Goal: Complete application form: Complete application form

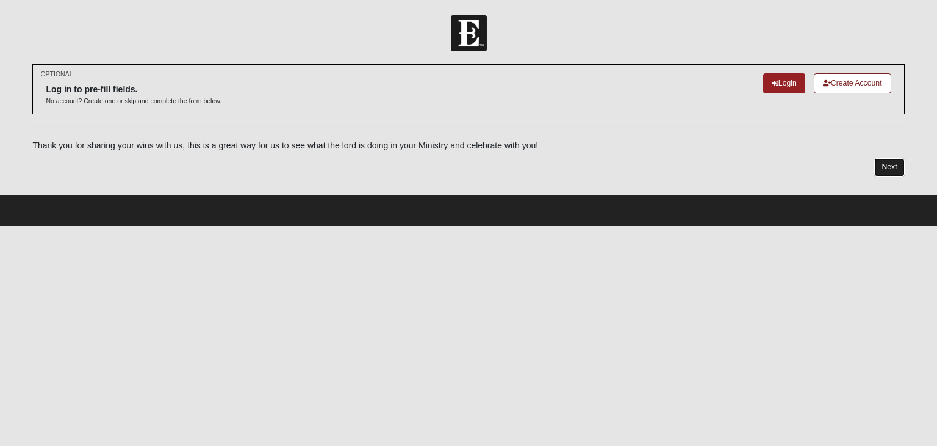
click at [881, 164] on link "Next" at bounding box center [890, 167] width 30 height 18
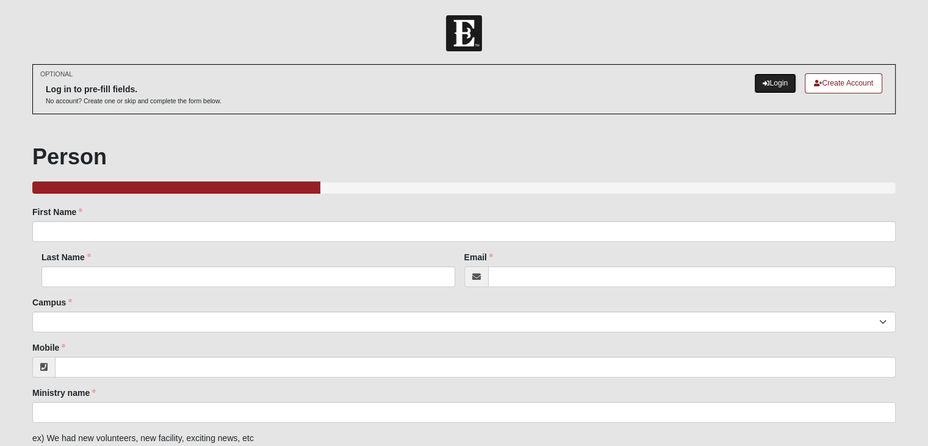
click at [770, 82] on link "Login" at bounding box center [775, 83] width 42 height 20
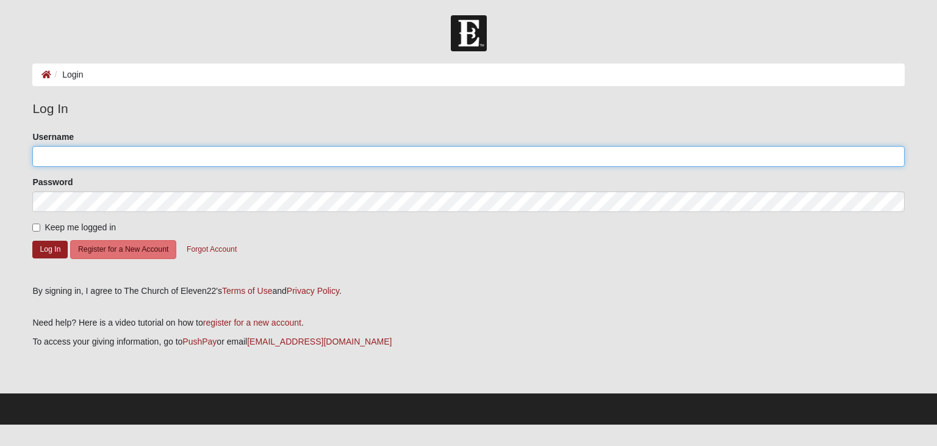
click at [59, 162] on input "Username" at bounding box center [468, 156] width 872 height 21
type input "a"
type input "A"
click at [143, 148] on input "Username" at bounding box center [468, 156] width 872 height 21
type input "AllNationsSoccer"
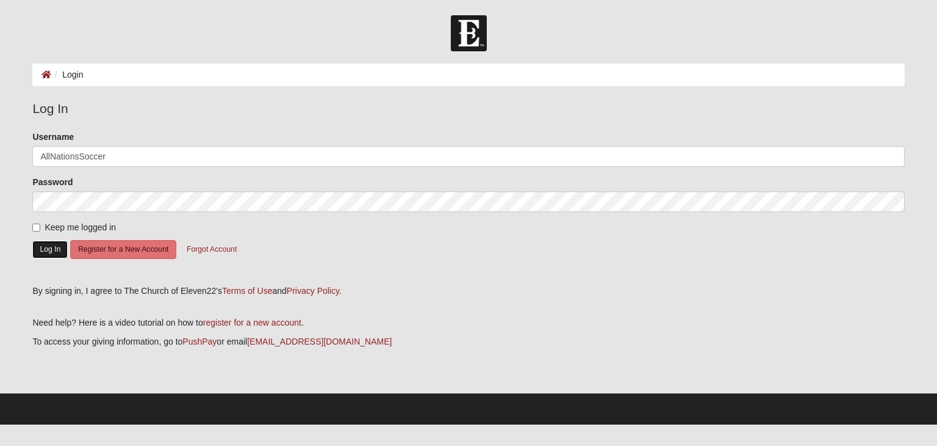
click at [56, 250] on button "Log In" at bounding box center [49, 249] width 35 height 18
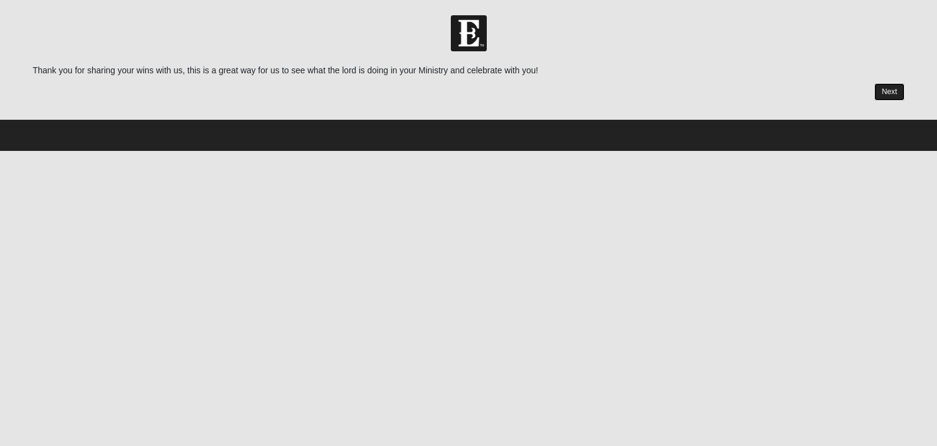
click at [892, 87] on link "Next" at bounding box center [890, 92] width 30 height 18
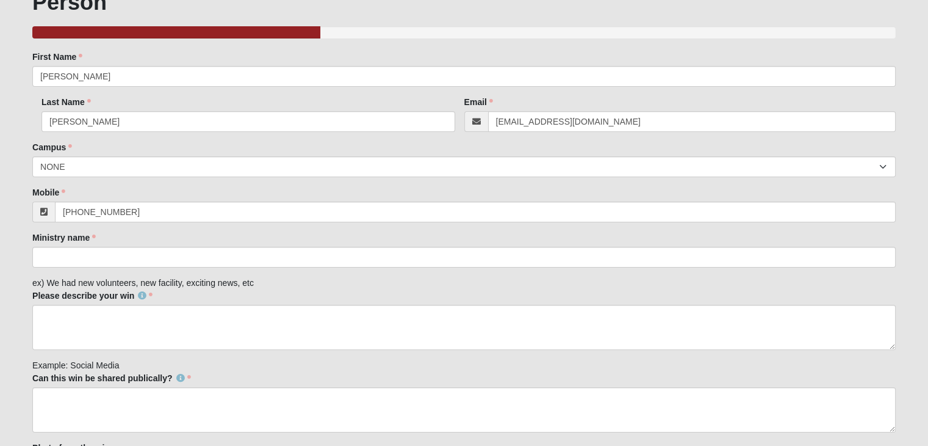
scroll to position [92, 0]
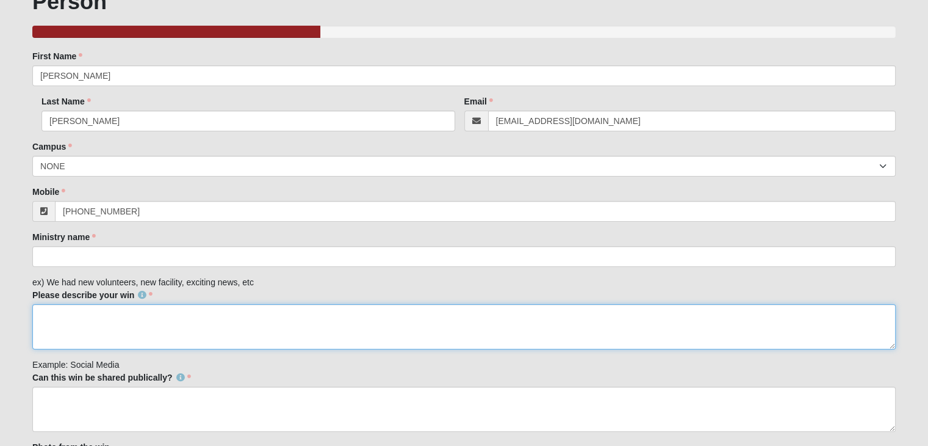
click at [84, 324] on textarea "Please describe your win" at bounding box center [464, 326] width 864 height 45
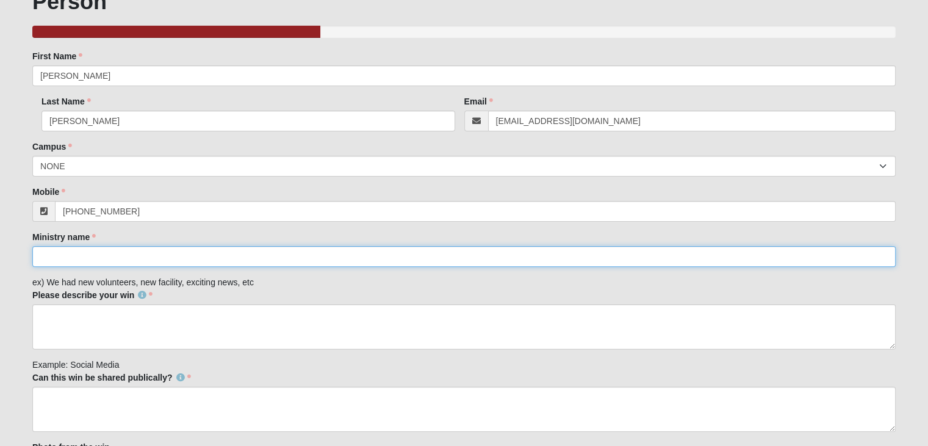
click at [57, 259] on input "Ministry name" at bounding box center [464, 256] width 864 height 21
type input "All Nations Soccer"
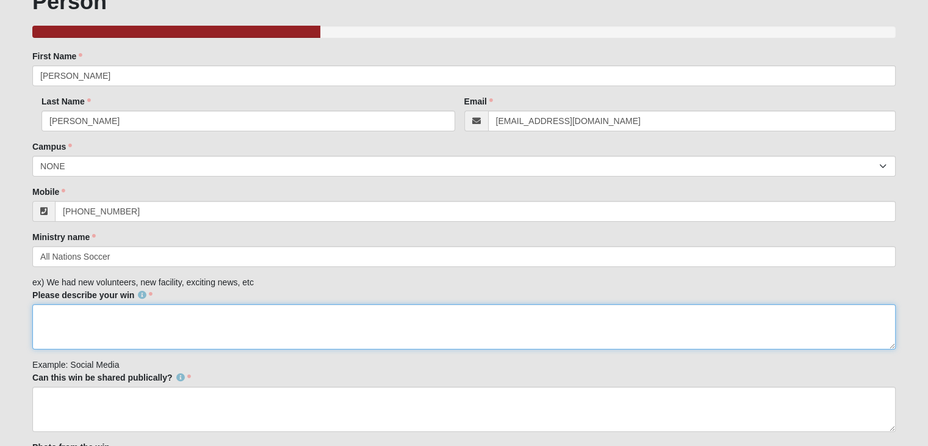
click at [59, 320] on textarea "Please describe your win" at bounding box center [464, 326] width 864 height 45
paste textarea "We are glad to share a consistent volunteer from Eleven22 named Chris has start…"
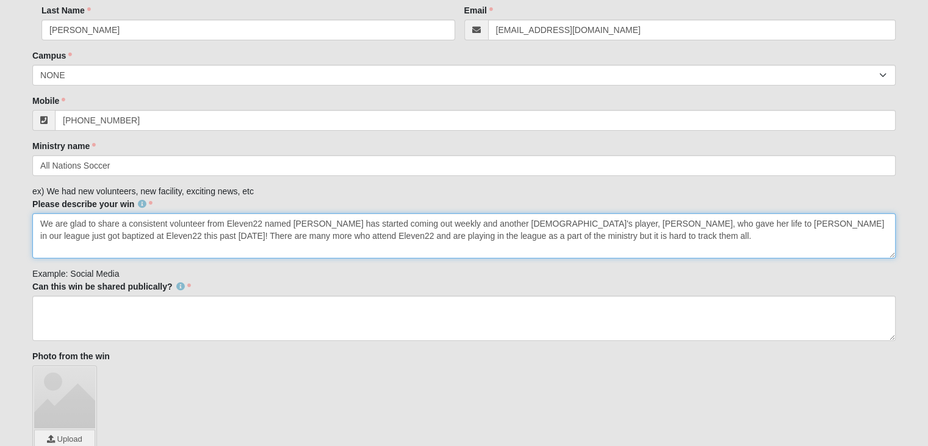
scroll to position [184, 0]
type textarea "We are glad to share a consistent volunteer from Eleven22 named Chris has start…"
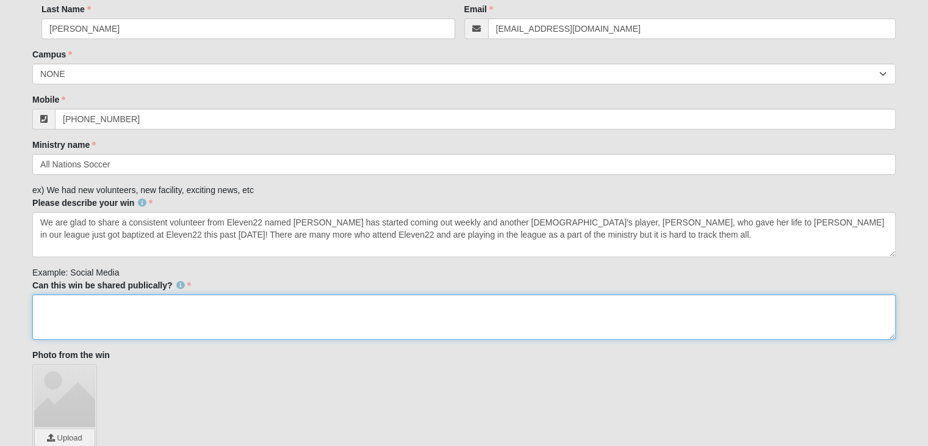
click at [73, 311] on textarea "Can this win be shared publically?" at bounding box center [464, 316] width 864 height 45
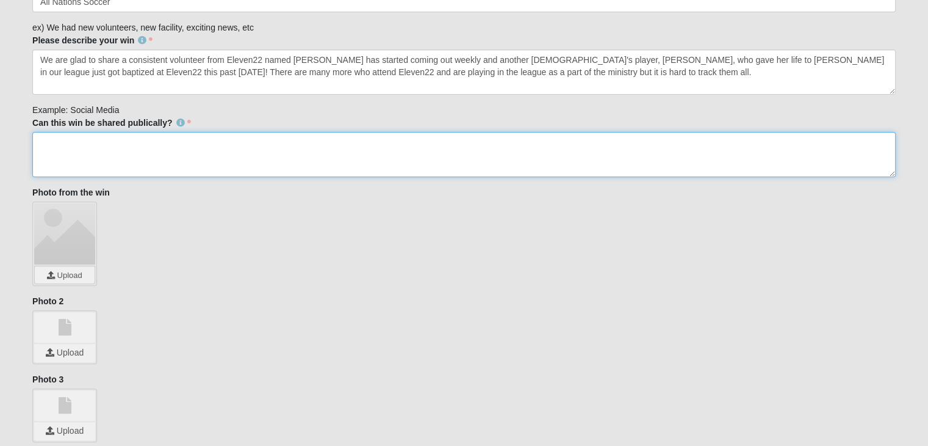
scroll to position [419, 0]
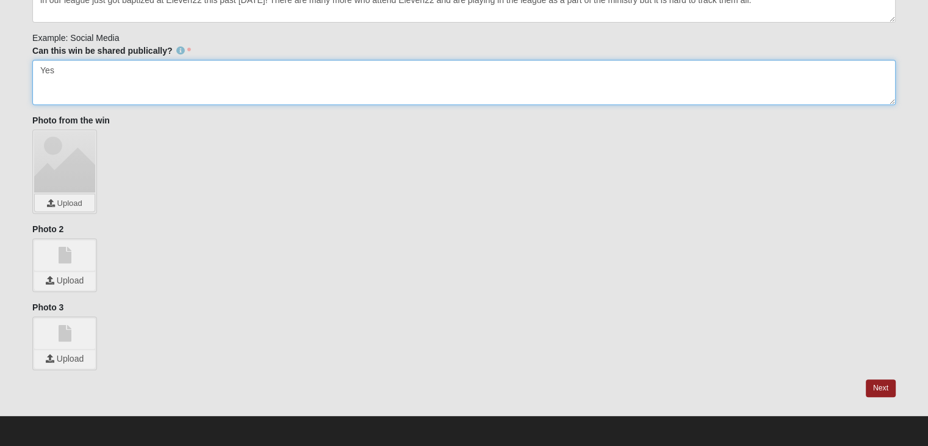
type textarea "Yes"
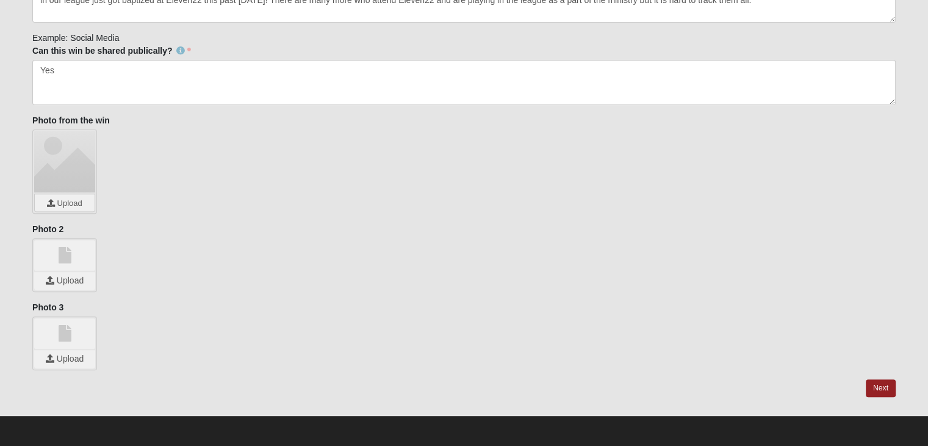
click at [162, 316] on div "Upload" at bounding box center [464, 343] width 864 height 54
click at [879, 388] on link "Next" at bounding box center [881, 388] width 30 height 18
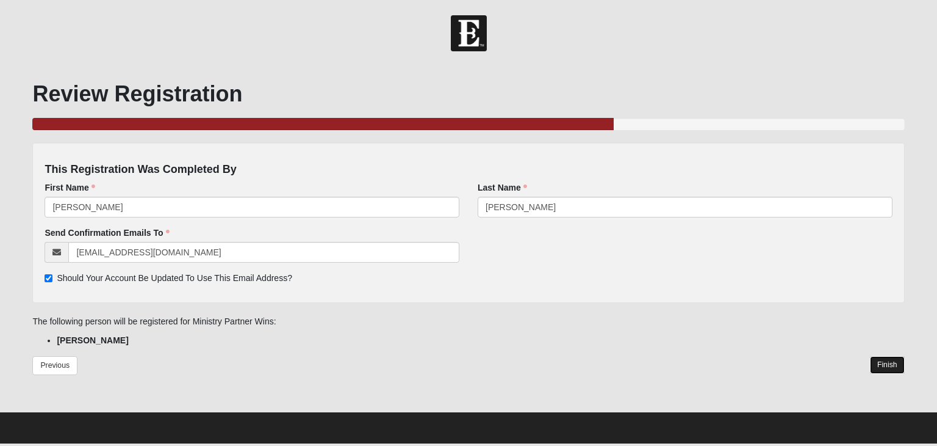
click at [891, 366] on link "Finish" at bounding box center [887, 365] width 35 height 18
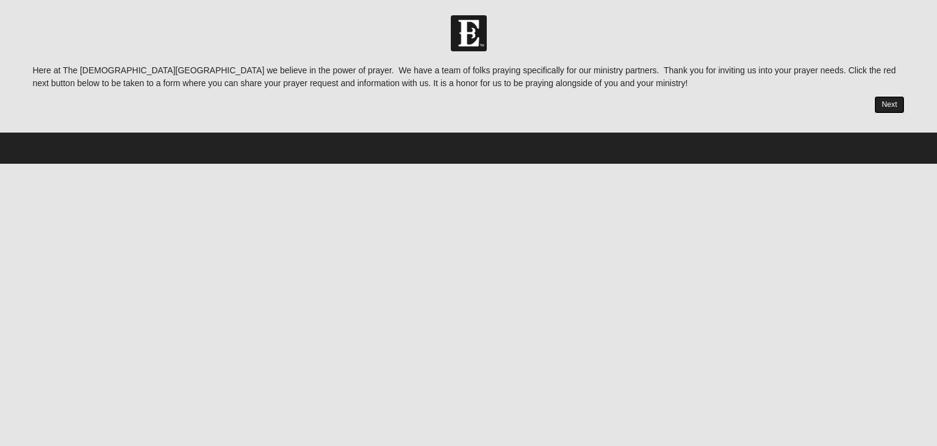
click at [885, 107] on link "Next" at bounding box center [890, 105] width 30 height 18
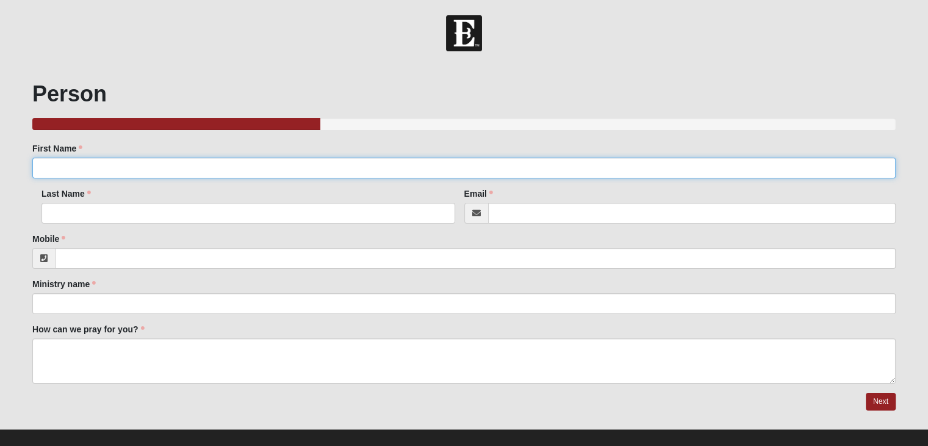
click at [225, 169] on input "First Name" at bounding box center [464, 167] width 864 height 21
type input "Joshua"
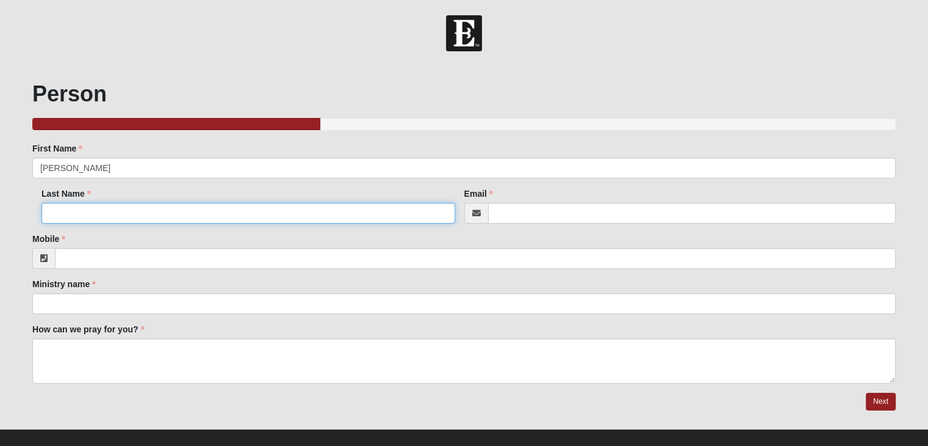
type input "Kimball"
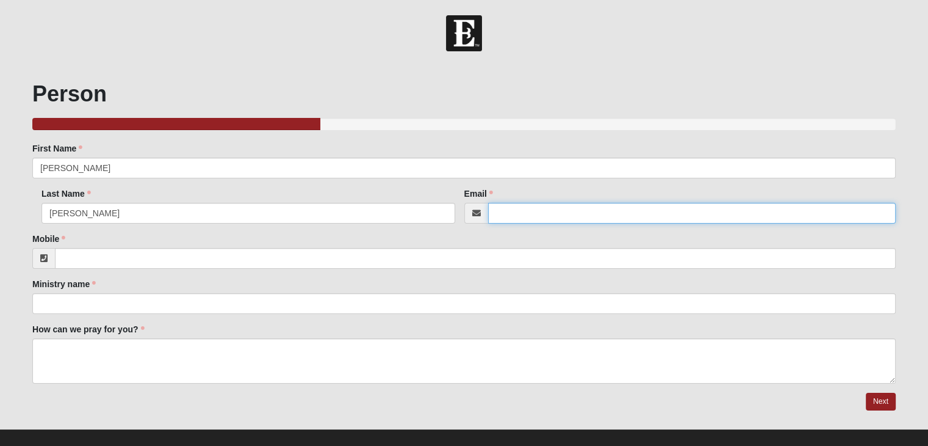
type input "joshbkimball@gmail.com"
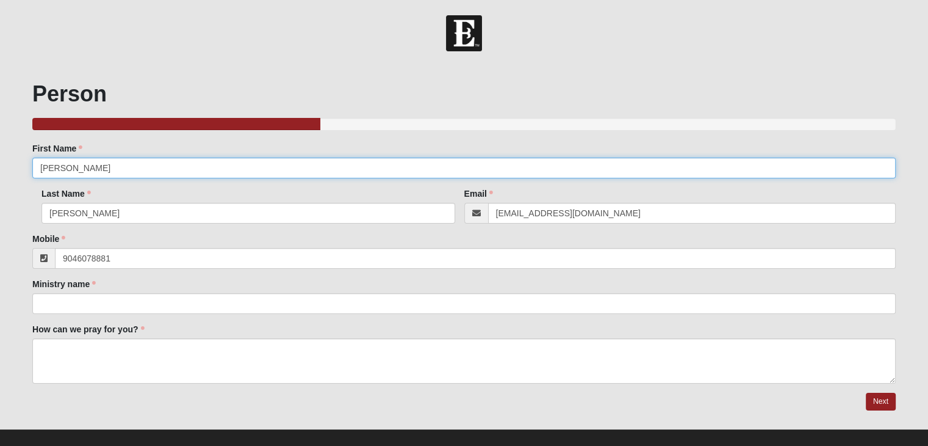
type input "(904) 607-8881"
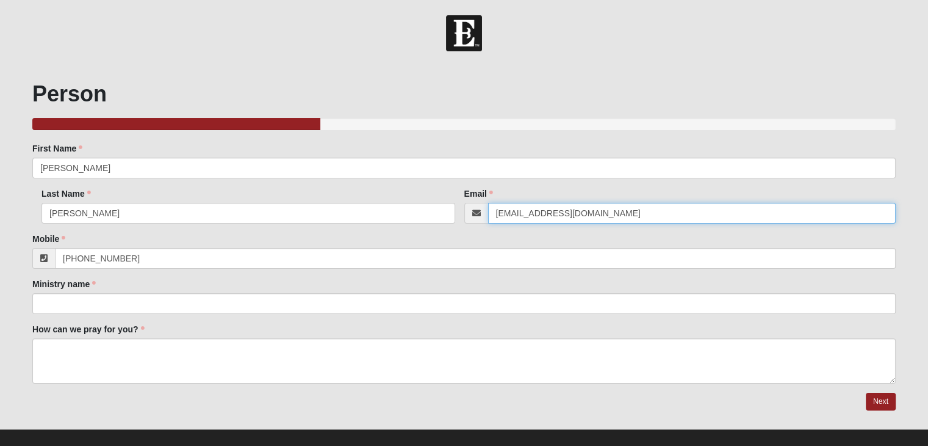
click at [541, 211] on input "joshbkimball@gmail.com" at bounding box center [692, 213] width 408 height 21
type input "a"
type input "josh@allnations.soccer"
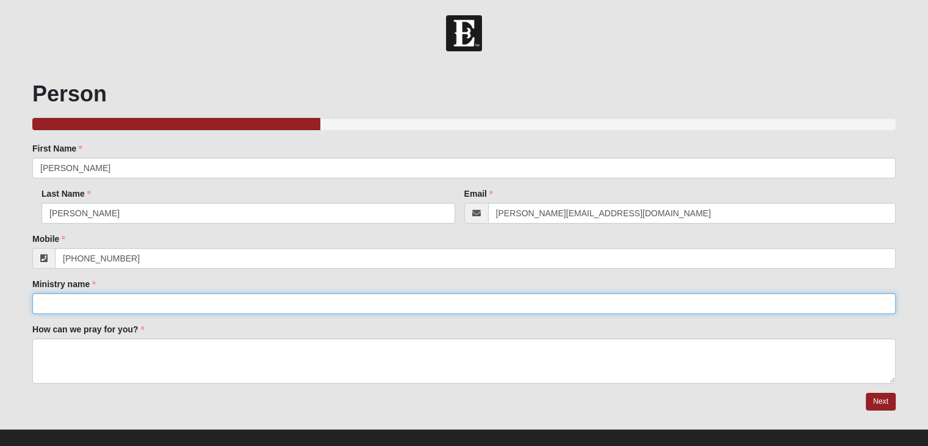
click at [220, 301] on input "Ministry name" at bounding box center [464, 303] width 864 height 21
type input "All Nations Soccer"
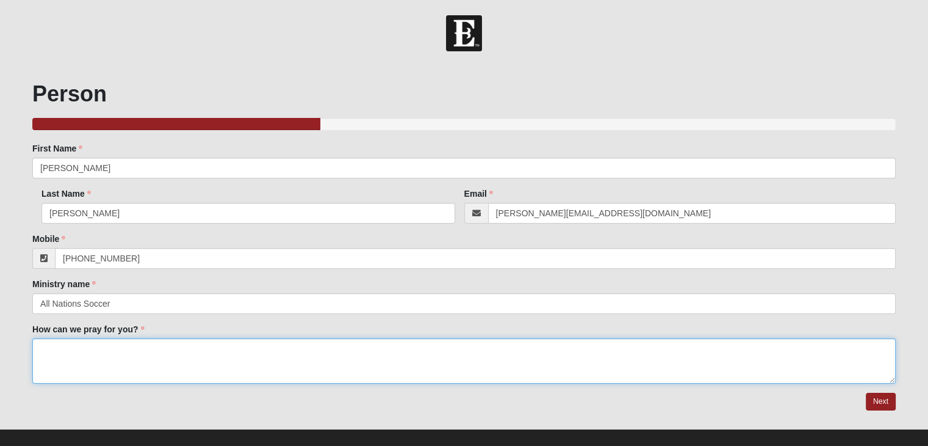
paste textarea "A prayer request is one of the players named Brian Salzman was in a car acciden…"
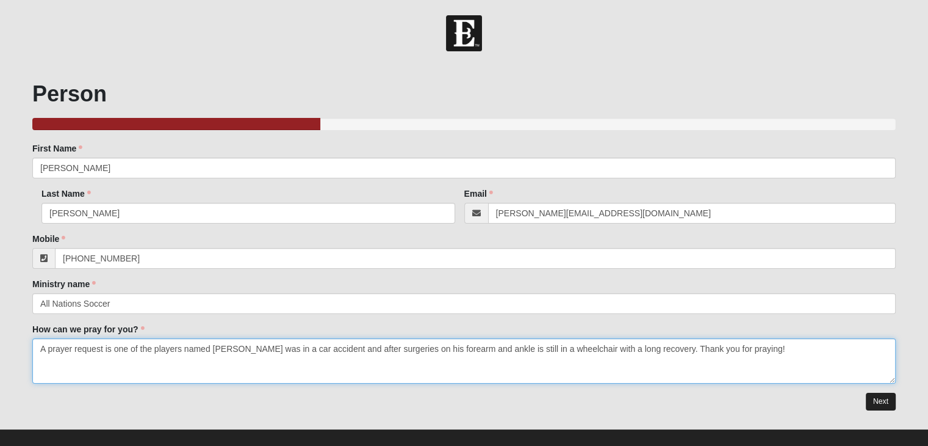
type textarea "A prayer request is one of the players named Brian Salzman was in a car acciden…"
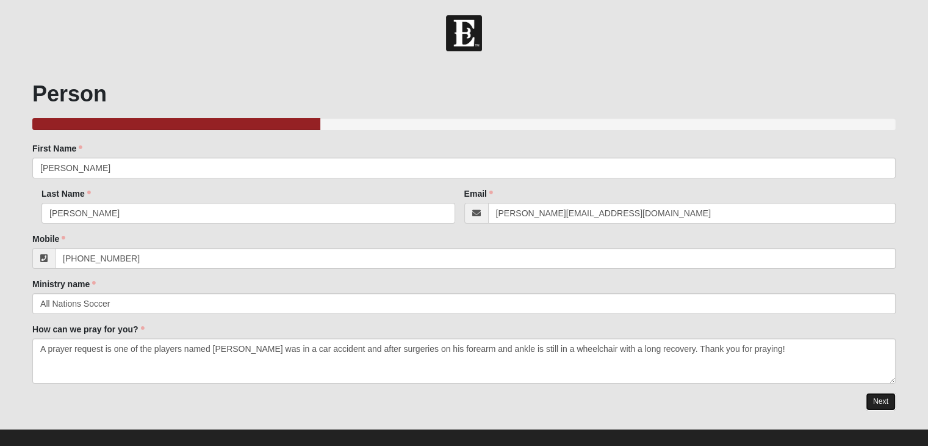
click at [881, 403] on link "Next" at bounding box center [881, 401] width 30 height 18
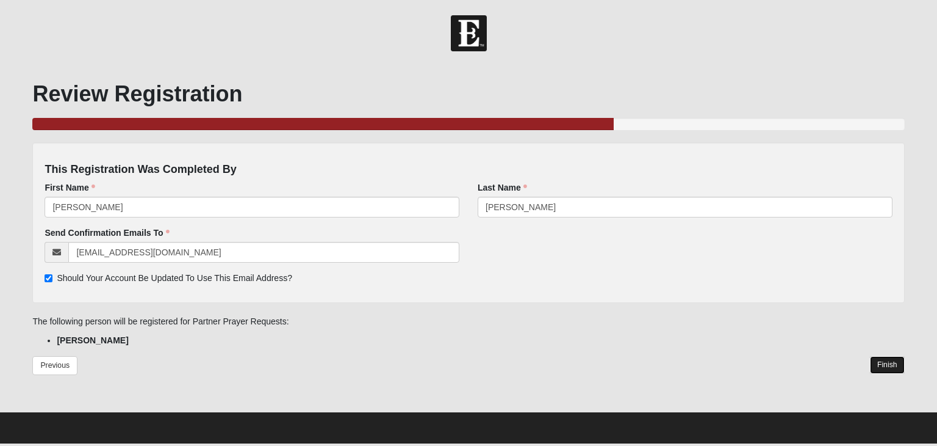
click at [882, 364] on link "Finish" at bounding box center [887, 365] width 35 height 18
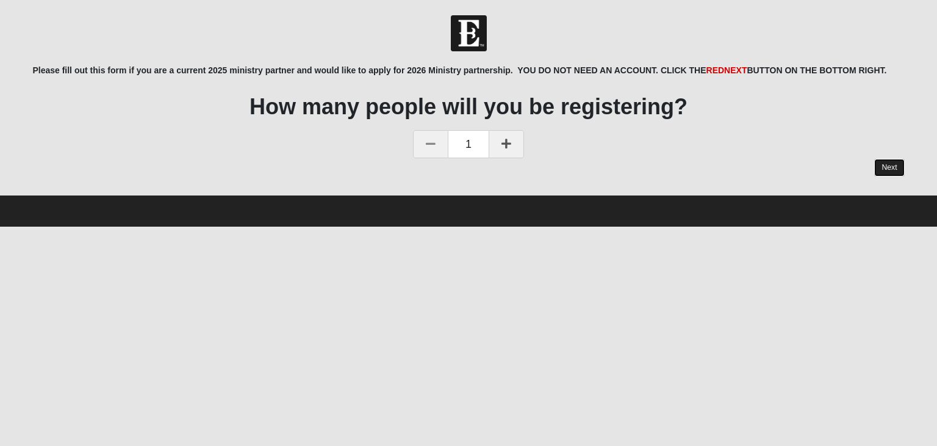
click at [883, 169] on link "Next" at bounding box center [890, 168] width 30 height 18
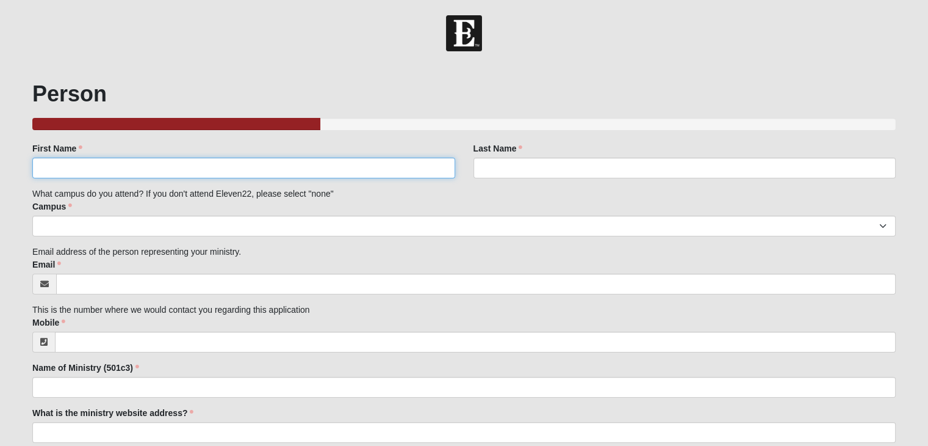
click at [389, 168] on input "First Name" at bounding box center [243, 167] width 422 height 21
type input "[PERSON_NAME]"
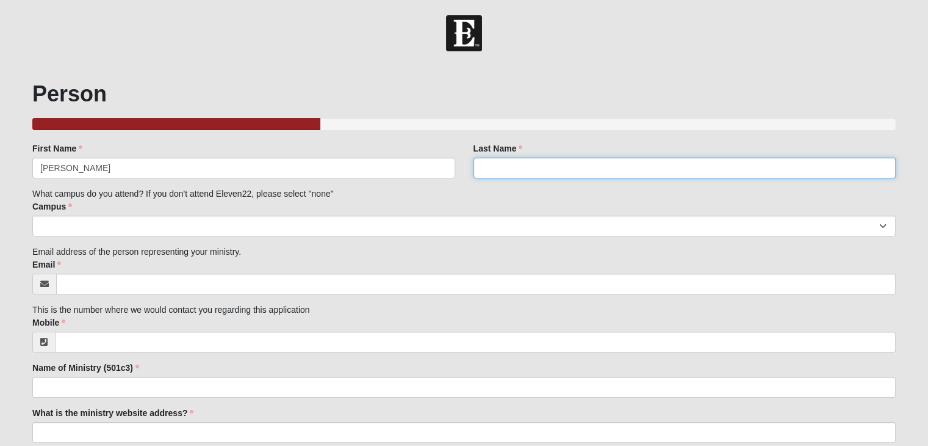
click at [492, 172] on input "Last Name" at bounding box center [685, 167] width 422 height 21
type input "[PERSON_NAME]"
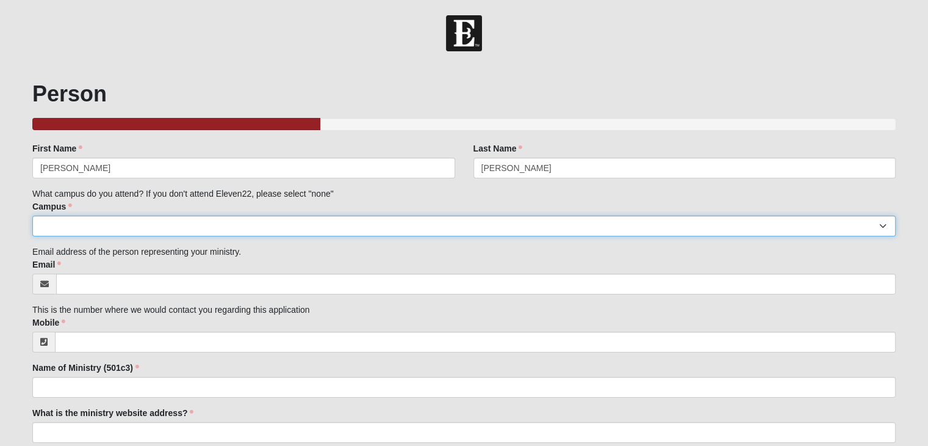
click at [107, 231] on select "Arlington Baymeadows Eleven22 Online [PERSON_NAME][GEOGRAPHIC_DATA] Jesup [GEOG…" at bounding box center [464, 225] width 864 height 21
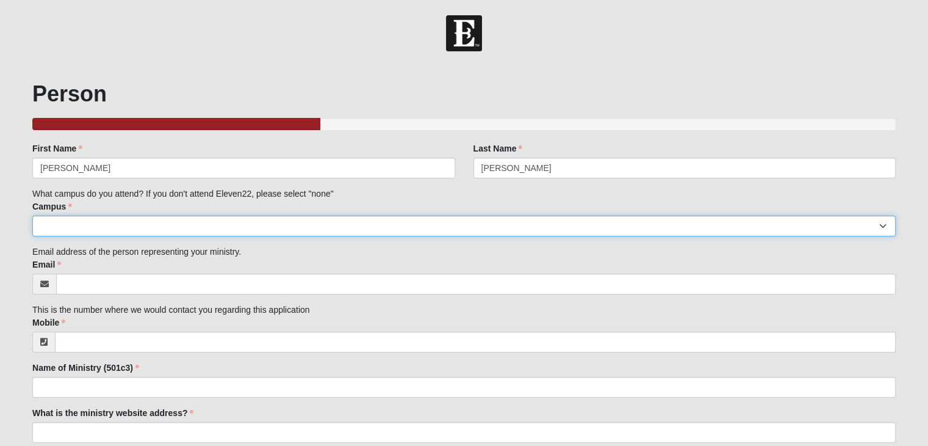
click at [59, 228] on select "Arlington Baymeadows Eleven22 Online [PERSON_NAME][GEOGRAPHIC_DATA] Jesup [GEOG…" at bounding box center [464, 225] width 864 height 21
select select "10"
click at [32, 215] on select "Arlington Baymeadows Eleven22 Online [PERSON_NAME][GEOGRAPHIC_DATA] Jesup [GEOG…" at bounding box center [464, 225] width 864 height 21
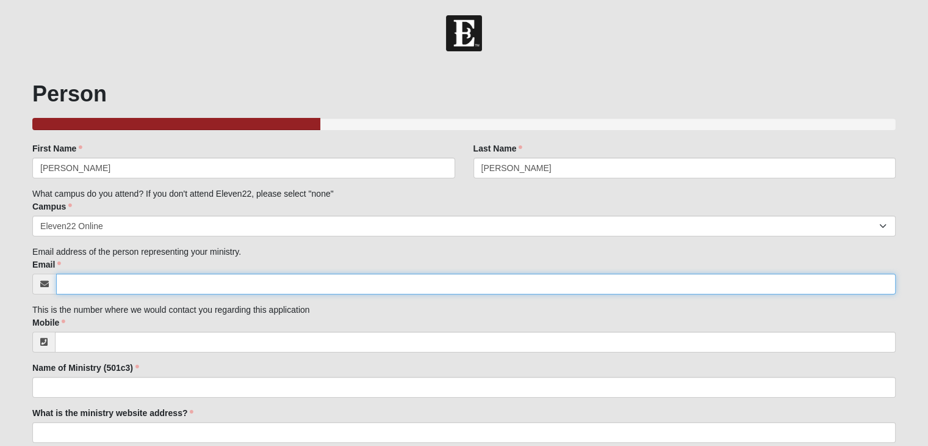
click at [77, 291] on input "Email" at bounding box center [476, 283] width 840 height 21
type input "j"
type input "[PERSON_NAME][EMAIL_ADDRESS][DOMAIN_NAME]"
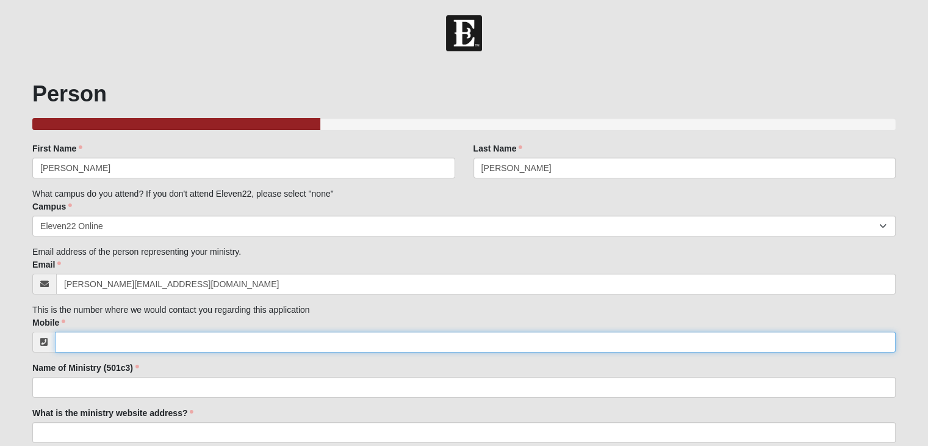
click at [96, 345] on input "Mobile" at bounding box center [475, 341] width 841 height 21
type input "[PHONE_NUMBER]"
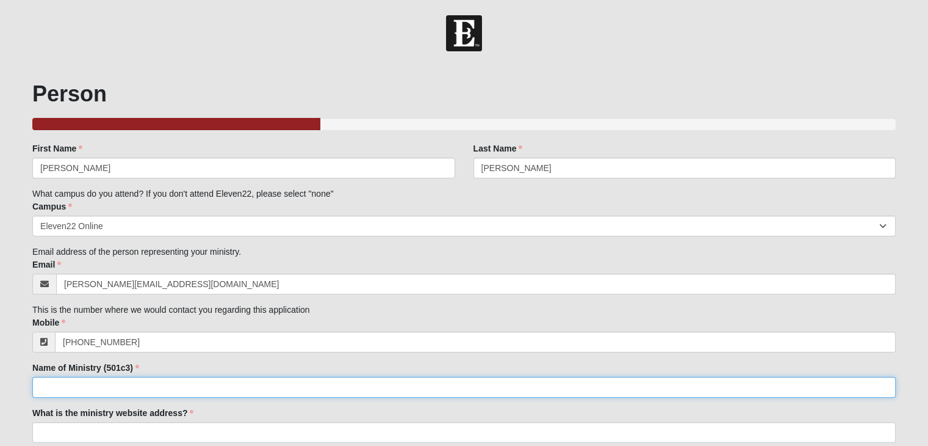
click at [95, 386] on input "Name of Ministry (501c3)" at bounding box center [464, 387] width 864 height 21
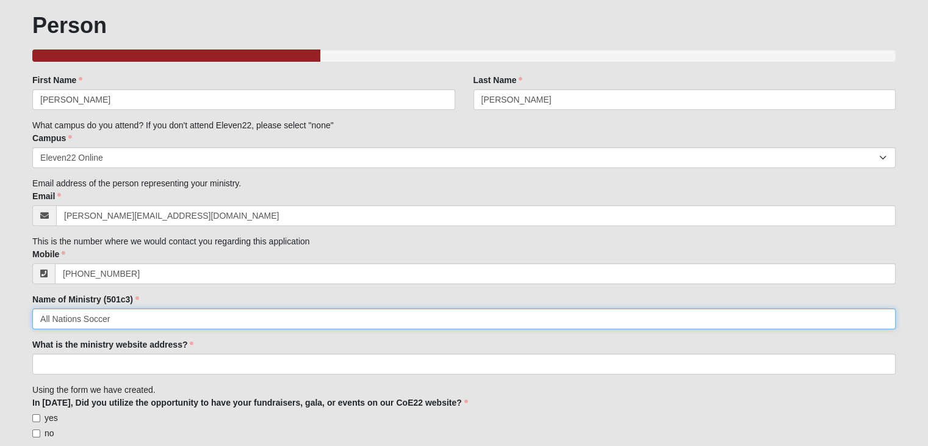
scroll to position [73, 0]
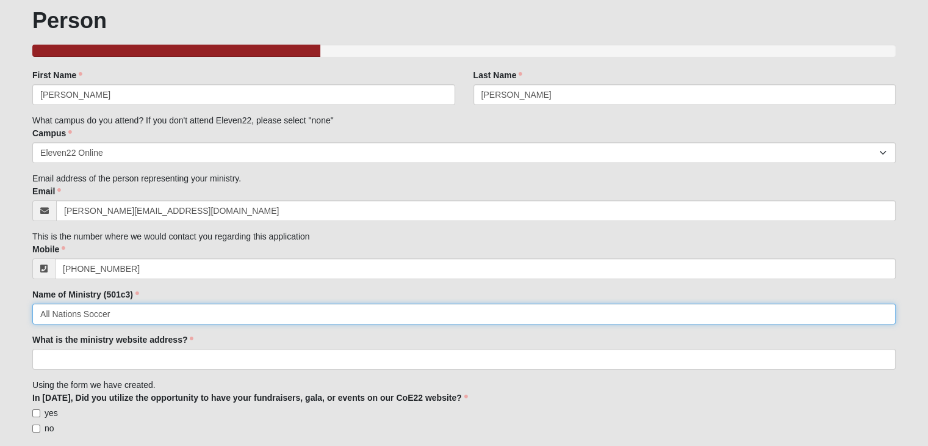
type input "All Nations Soccer"
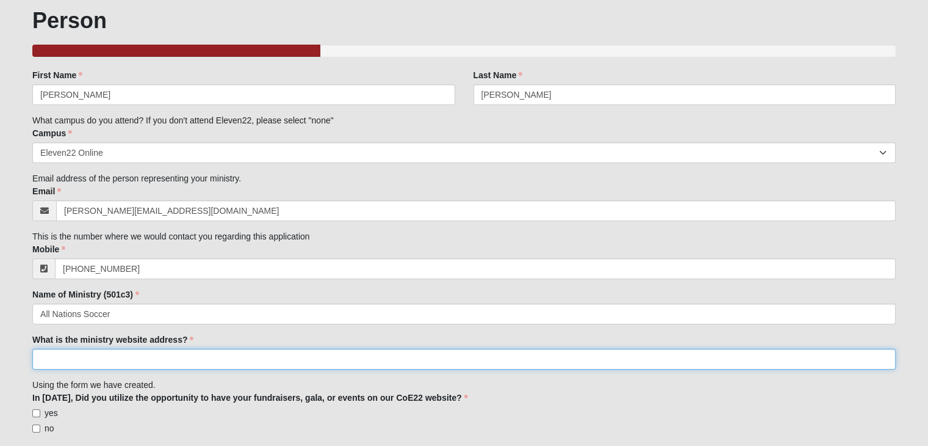
click at [59, 358] on input "What is the ministry website address?" at bounding box center [464, 358] width 864 height 21
paste input "[URL][DOMAIN_NAME]"
click at [64, 361] on input "[URL][DOMAIN_NAME]" at bounding box center [464, 358] width 864 height 21
click at [66, 359] on input "[URL][DOMAIN_NAME]" at bounding box center [464, 358] width 864 height 21
click at [134, 358] on input "[DOMAIN_NAME]/" at bounding box center [464, 358] width 864 height 21
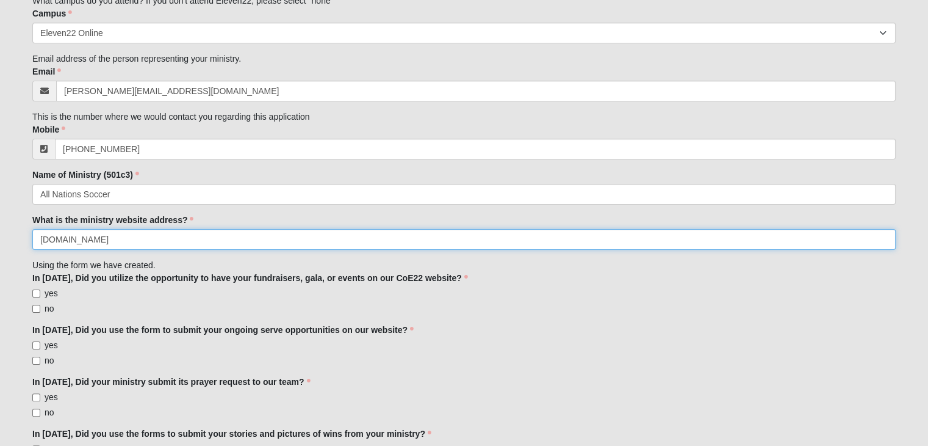
scroll to position [195, 0]
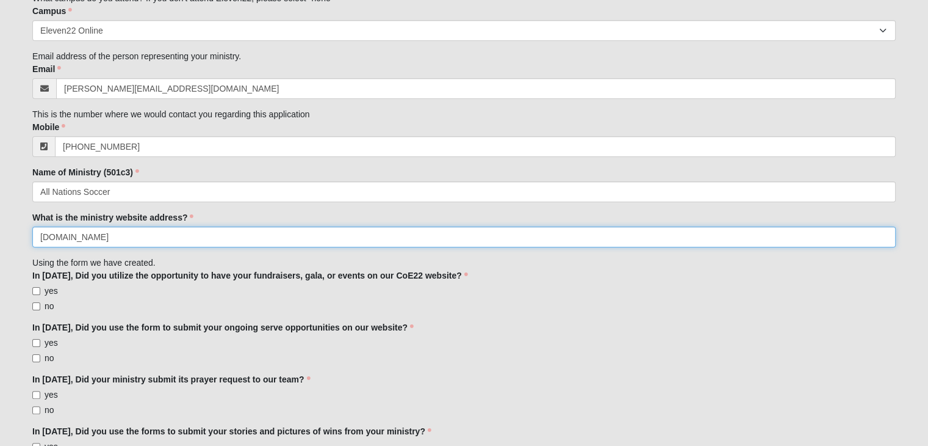
type input "[DOMAIN_NAME]"
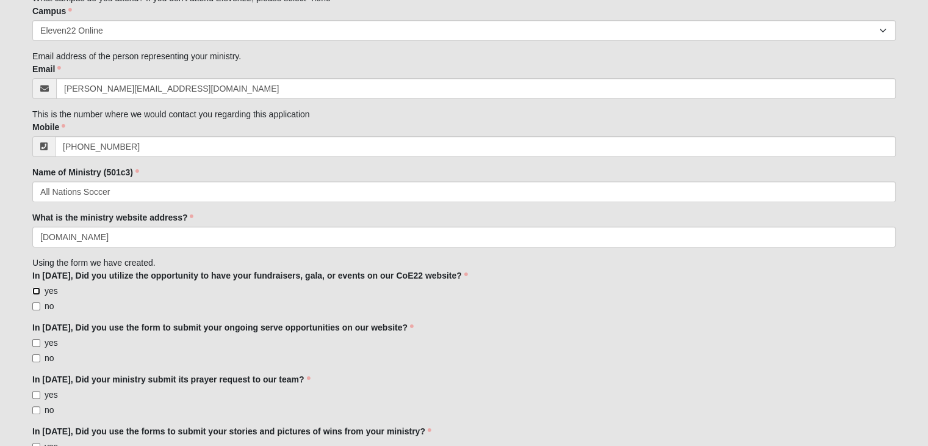
click at [37, 291] on input "yes" at bounding box center [36, 291] width 8 height 8
checkbox input "true"
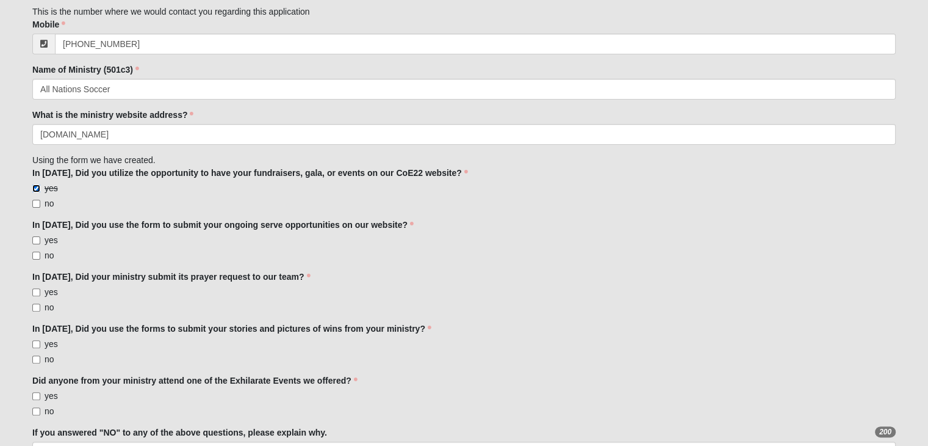
scroll to position [312, 0]
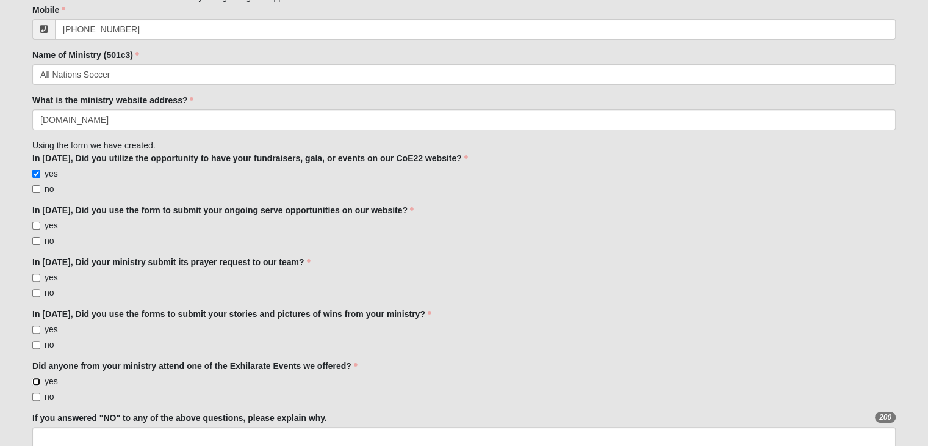
click at [37, 381] on input "yes" at bounding box center [36, 381] width 8 height 8
checkbox input "true"
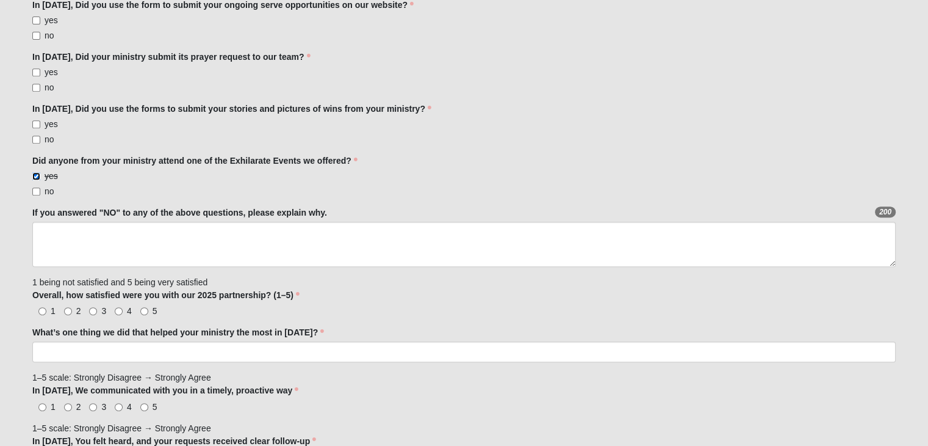
scroll to position [519, 0]
